Goal: Information Seeking & Learning: Learn about a topic

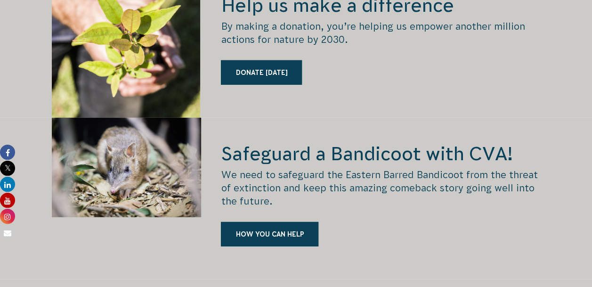
scroll to position [1272, 0]
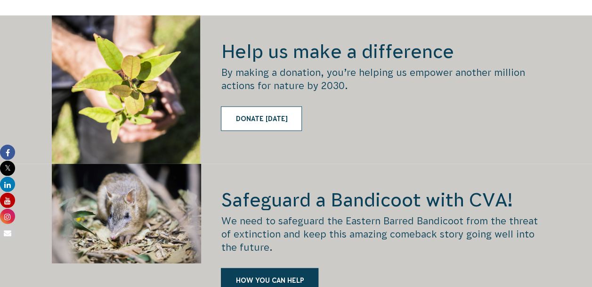
click at [272, 106] on link "Donate today" at bounding box center [261, 118] width 81 height 24
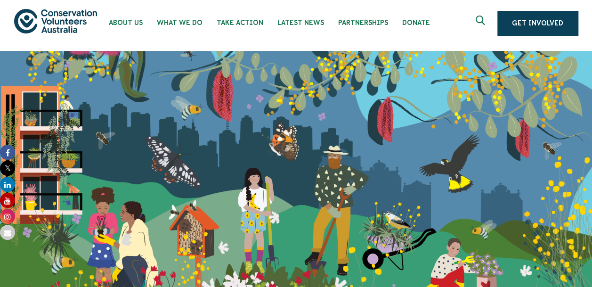
scroll to position [0, 0]
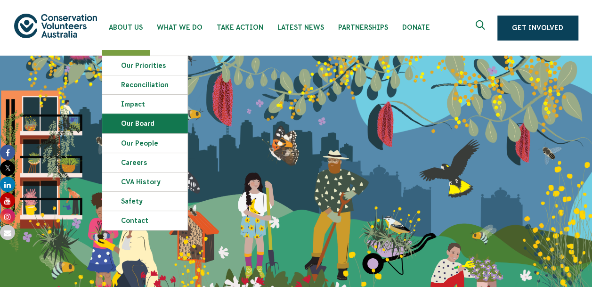
click at [139, 127] on link "Our Board" at bounding box center [144, 123] width 85 height 19
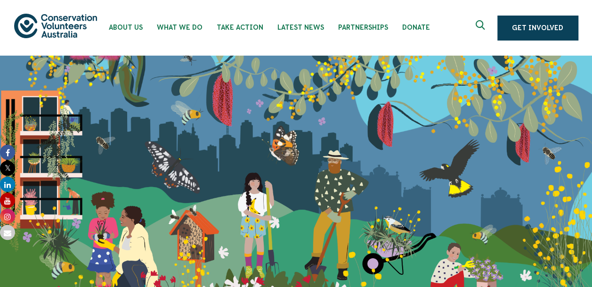
click at [480, 24] on icon "Expand search box" at bounding box center [482, 27] width 12 height 14
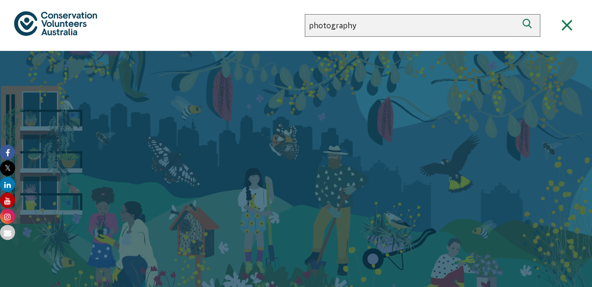
type input "photography"
click at [518, 14] on button "Search" at bounding box center [529, 25] width 23 height 23
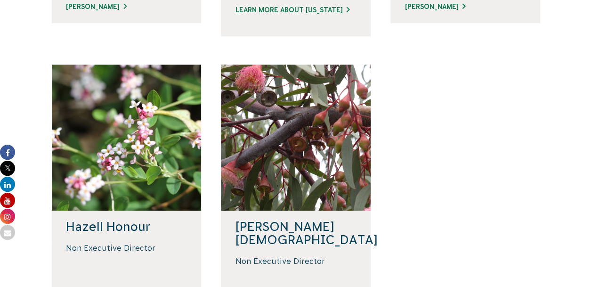
scroll to position [471, 0]
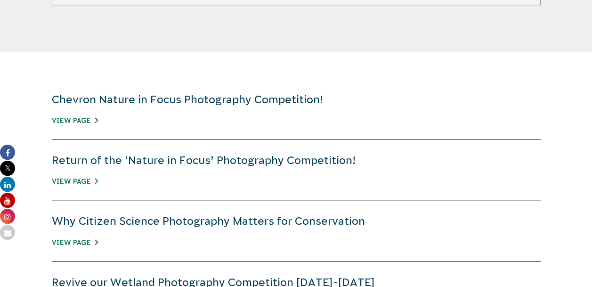
scroll to position [330, 0]
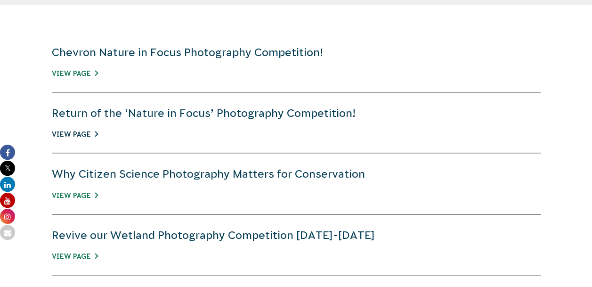
click at [76, 134] on link "View Page" at bounding box center [75, 134] width 46 height 8
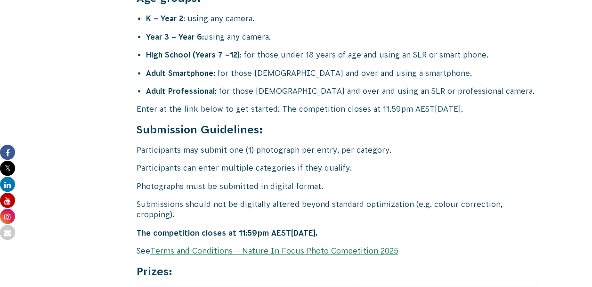
scroll to position [3863, 0]
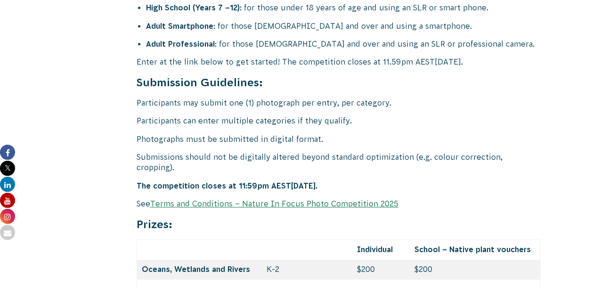
click at [313, 199] on link "Terms and Conditions – Nature In Focus Photo Competition 2025" at bounding box center [274, 203] width 248 height 8
